Goal: Check status: Check status

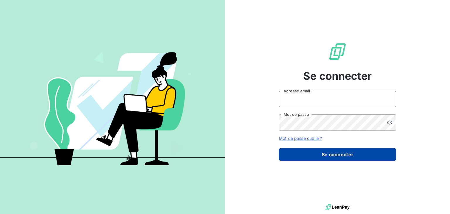
type input "p.murcia@cimbaligroup.com"
click at [321, 157] on button "Se connecter" at bounding box center [337, 154] width 117 height 12
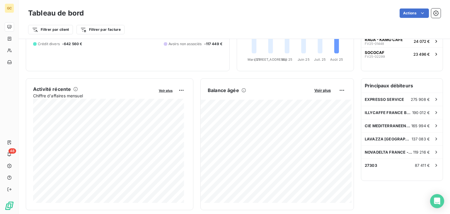
scroll to position [88, 0]
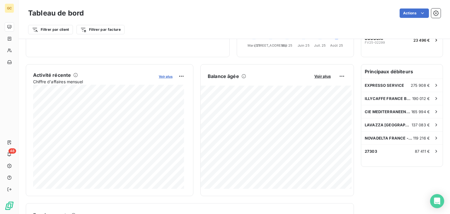
click at [166, 75] on span "Voir plus" at bounding box center [166, 76] width 14 height 4
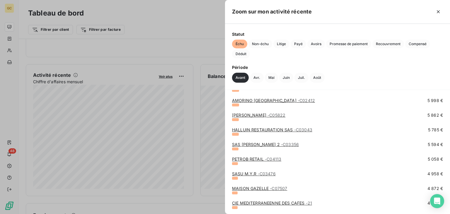
scroll to position [440, 0]
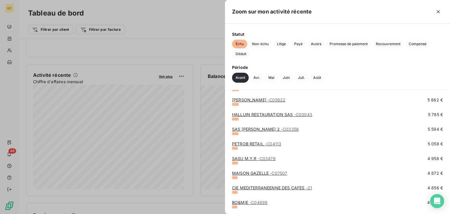
click at [270, 99] on span "- C05822" at bounding box center [277, 99] width 18 height 5
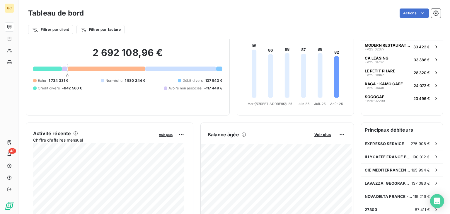
scroll to position [30, 0]
click at [166, 134] on span "Voir plus" at bounding box center [166, 135] width 14 height 4
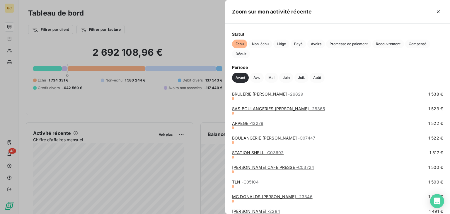
scroll to position [1642, 0]
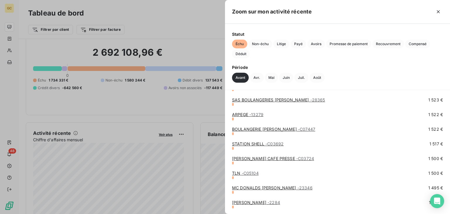
click at [210, 104] on div at bounding box center [225, 107] width 450 height 214
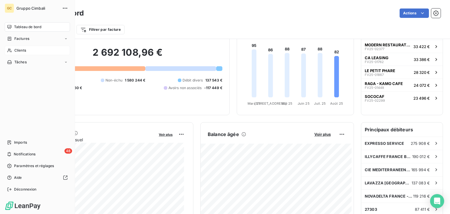
click at [12, 52] on icon at bounding box center [9, 50] width 5 height 5
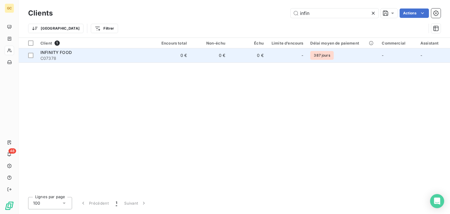
type input "infin"
click at [47, 55] on div "INFINITY FOOD" at bounding box center [94, 53] width 108 height 6
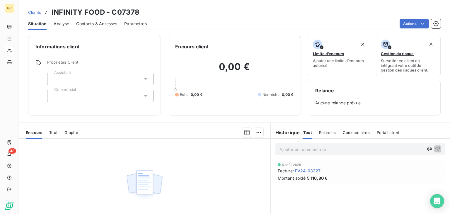
click at [55, 132] on span "Tout" at bounding box center [53, 132] width 8 height 5
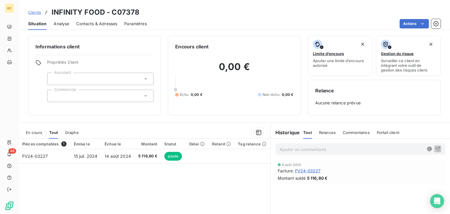
click at [35, 134] on span "En cours" at bounding box center [34, 132] width 16 height 5
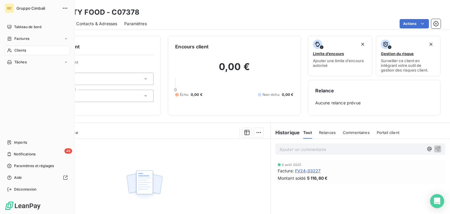
click at [11, 51] on icon at bounding box center [9, 50] width 5 height 5
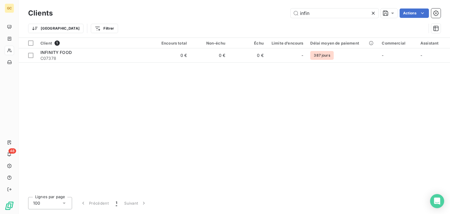
drag, startPoint x: 319, startPoint y: 8, endPoint x: 270, endPoint y: 13, distance: 48.9
click at [272, 12] on div "Clients infin Actions" at bounding box center [234, 13] width 413 height 12
drag, startPoint x: 303, startPoint y: 16, endPoint x: 242, endPoint y: 23, distance: 61.2
click at [245, 23] on div "Clients infin Actions Trier Filtrer" at bounding box center [234, 22] width 413 height 31
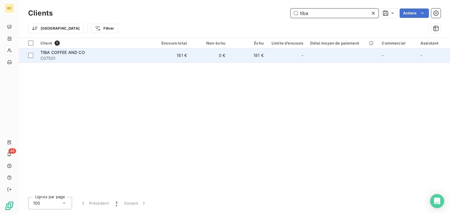
type input "tiba"
click at [171, 58] on td "181 €" at bounding box center [171, 55] width 38 height 14
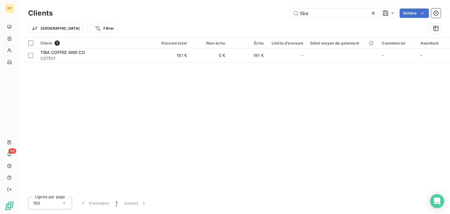
drag, startPoint x: 310, startPoint y: 16, endPoint x: 234, endPoint y: 18, distance: 76.0
click at [234, 18] on div "Clients tiba Actions" at bounding box center [234, 13] width 413 height 12
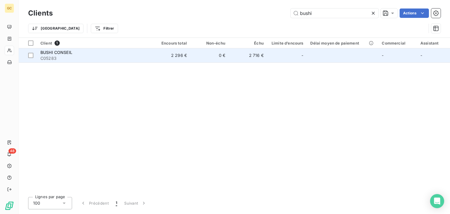
type input "bushi"
click at [211, 52] on td "0 €" at bounding box center [210, 55] width 38 height 14
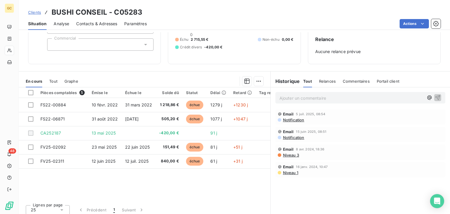
scroll to position [55, 0]
